Goal: Find specific page/section

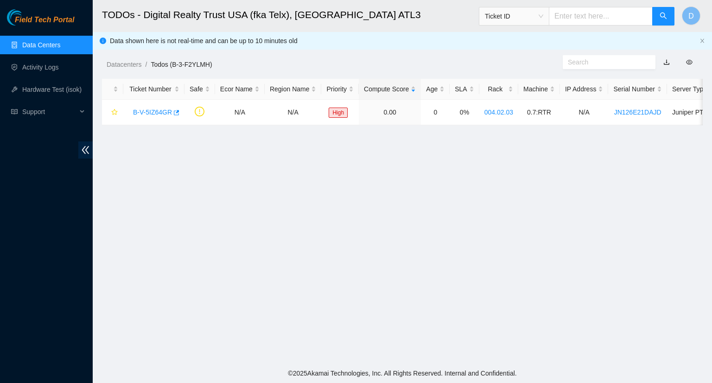
click at [39, 45] on link "Data Centers" at bounding box center [41, 44] width 38 height 7
